Goal: Task Accomplishment & Management: Manage account settings

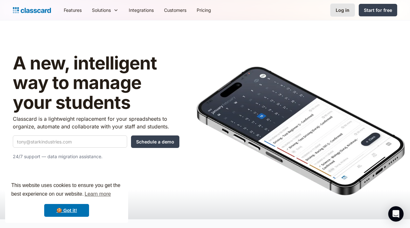
click at [343, 14] on link "Log in" at bounding box center [343, 10] width 25 height 13
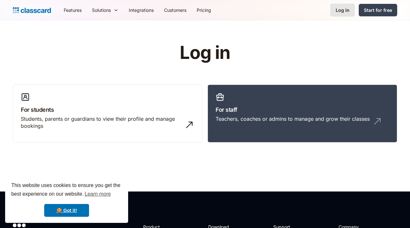
click at [347, 9] on div "Log in" at bounding box center [343, 10] width 14 height 7
